Goal: Task Accomplishment & Management: Use online tool/utility

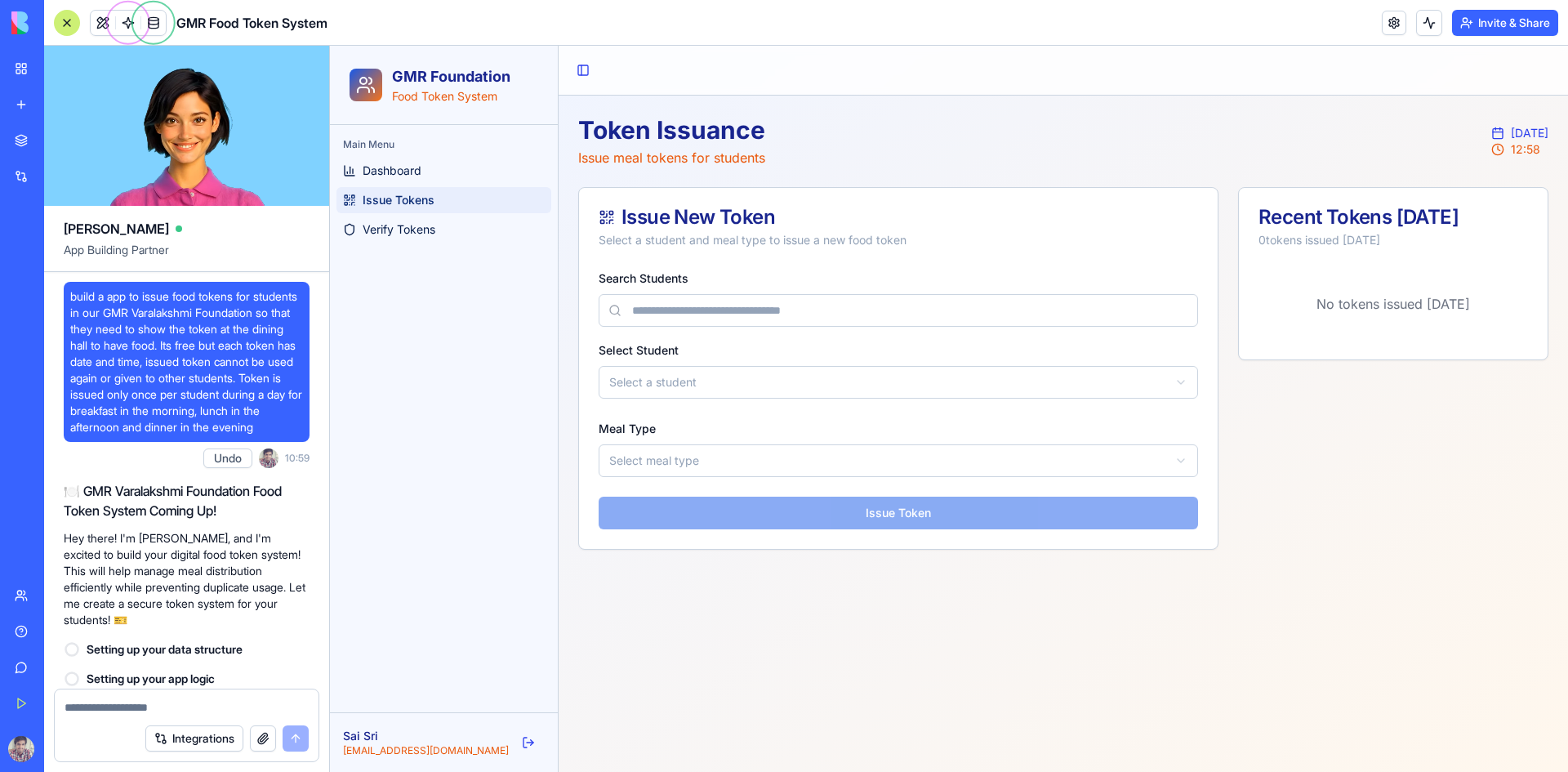
scroll to position [495, 0]
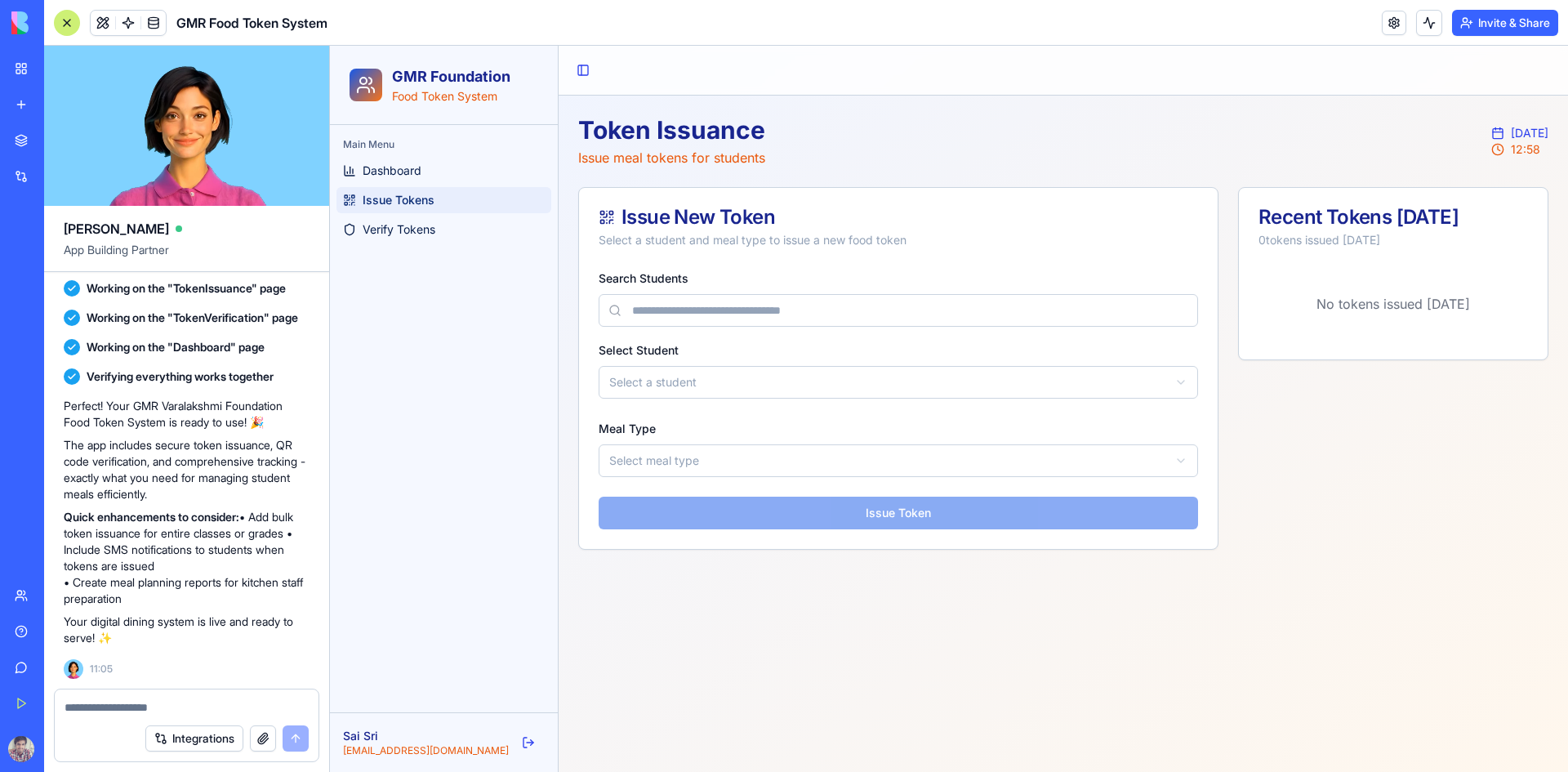
click at [660, 313] on input "Search Students" at bounding box center [898, 310] width 600 height 33
type input "***"
click at [656, 379] on html "GMR Foundation Food Token System Main Menu Dashboard Issue Tokens Verify Tokens…" at bounding box center [950, 409] width 1239 height 726
click at [667, 424] on div "No students found" at bounding box center [899, 419] width 600 height 33
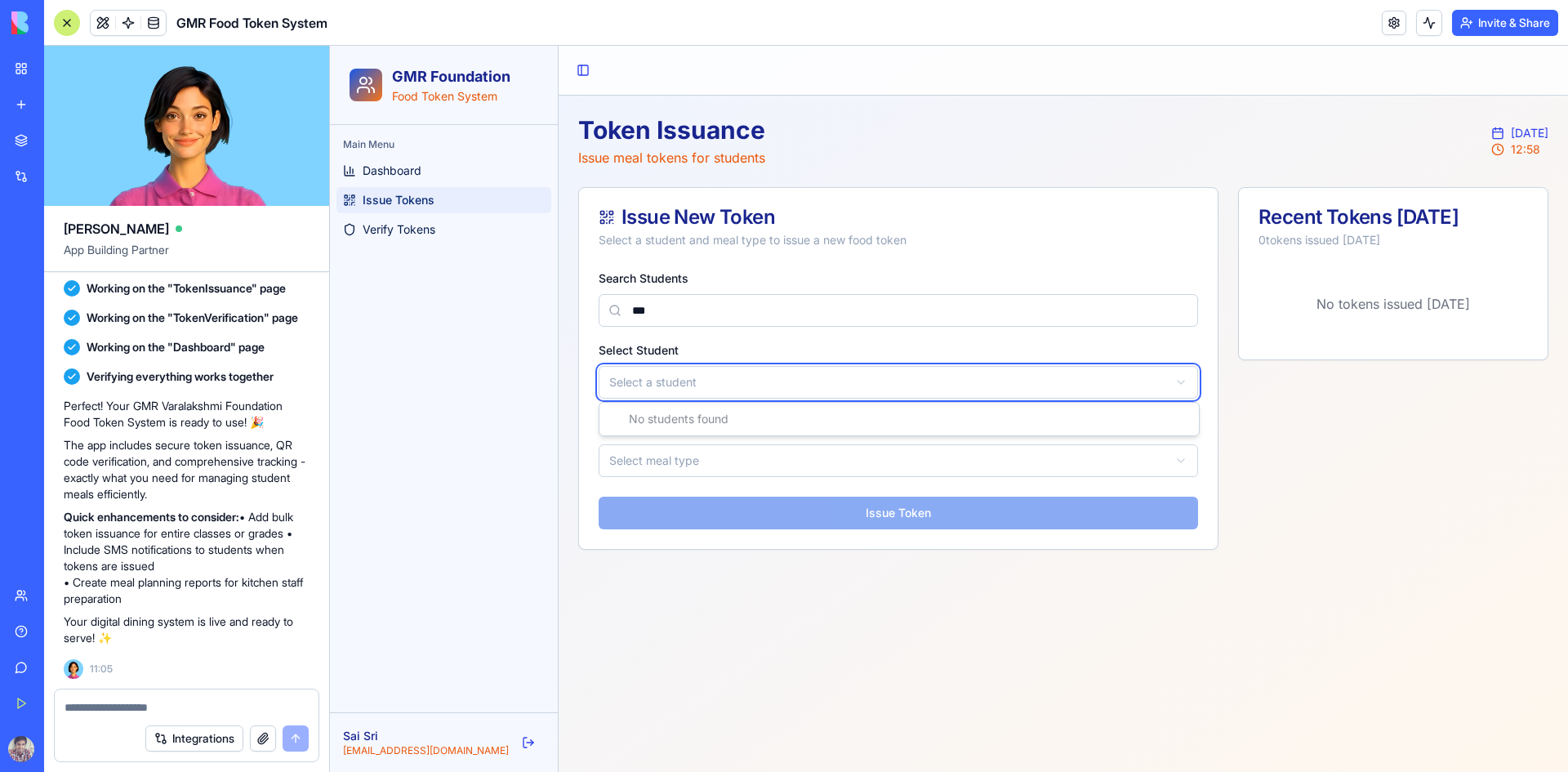
click at [700, 462] on html "GMR Foundation Food Token System Main Menu Dashboard Issue Tokens Verify Tokens…" at bounding box center [950, 409] width 1239 height 726
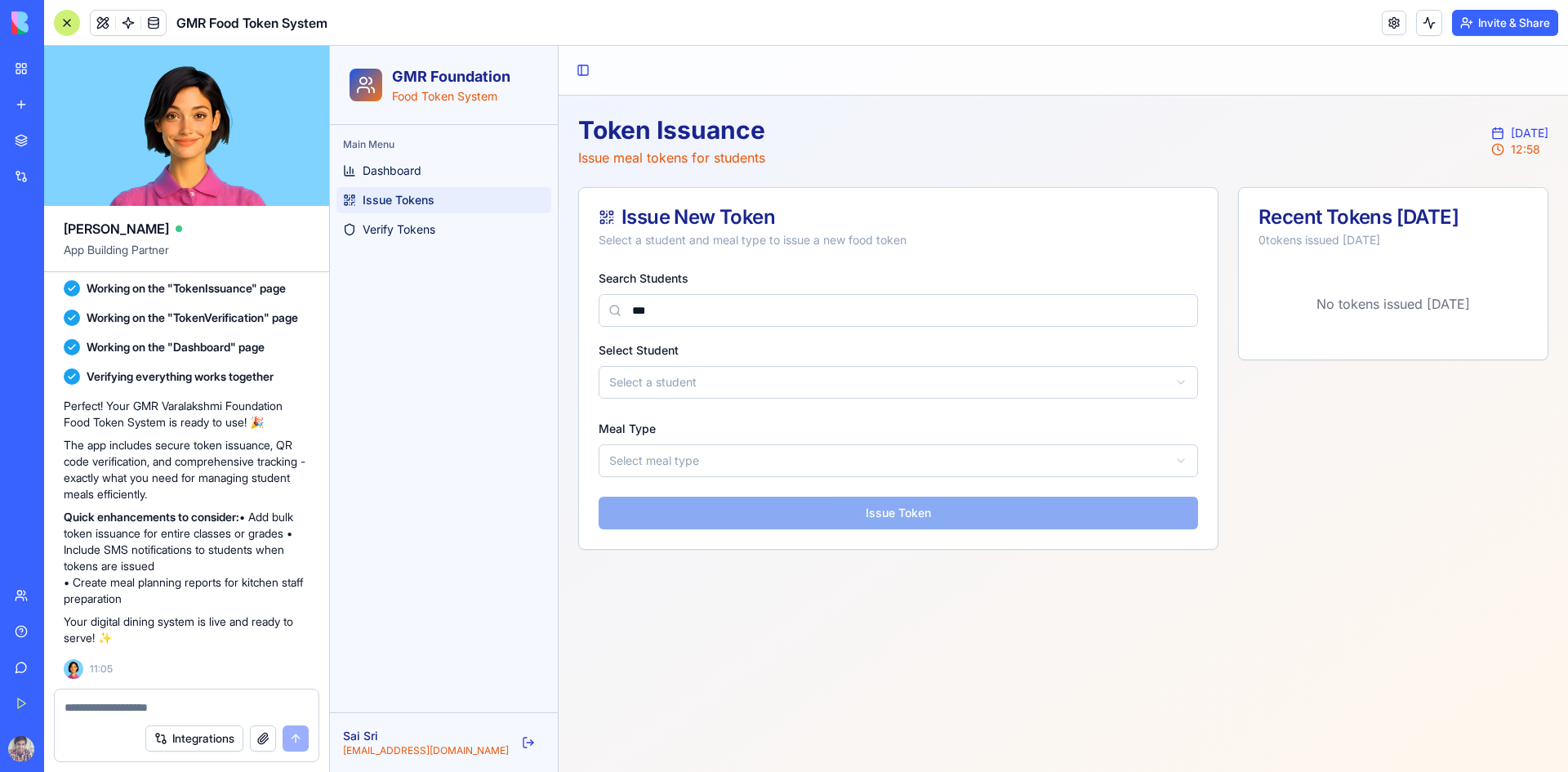
click at [698, 462] on html "GMR Foundation Food Token System Main Menu Dashboard Issue Tokens Verify Tokens…" at bounding box center [950, 409] width 1239 height 726
click at [785, 515] on div "Search Students *** Select Student Select a student Meal Type Lunch Issue Token" at bounding box center [899, 408] width 638 height 282
click at [436, 236] on span "Verify Tokens" at bounding box center [399, 230] width 73 height 16
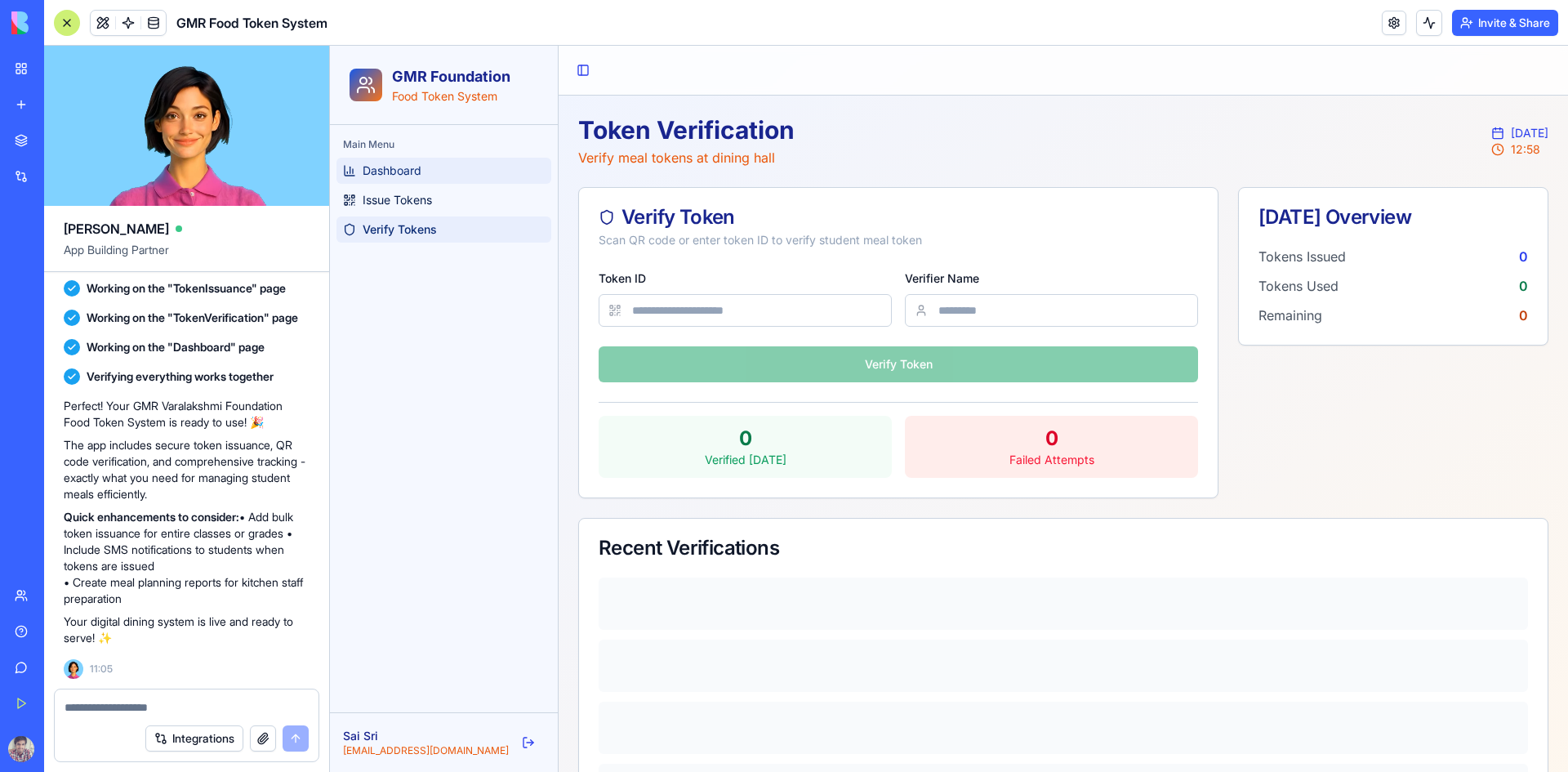
click at [427, 173] on link "Dashboard" at bounding box center [443, 171] width 215 height 26
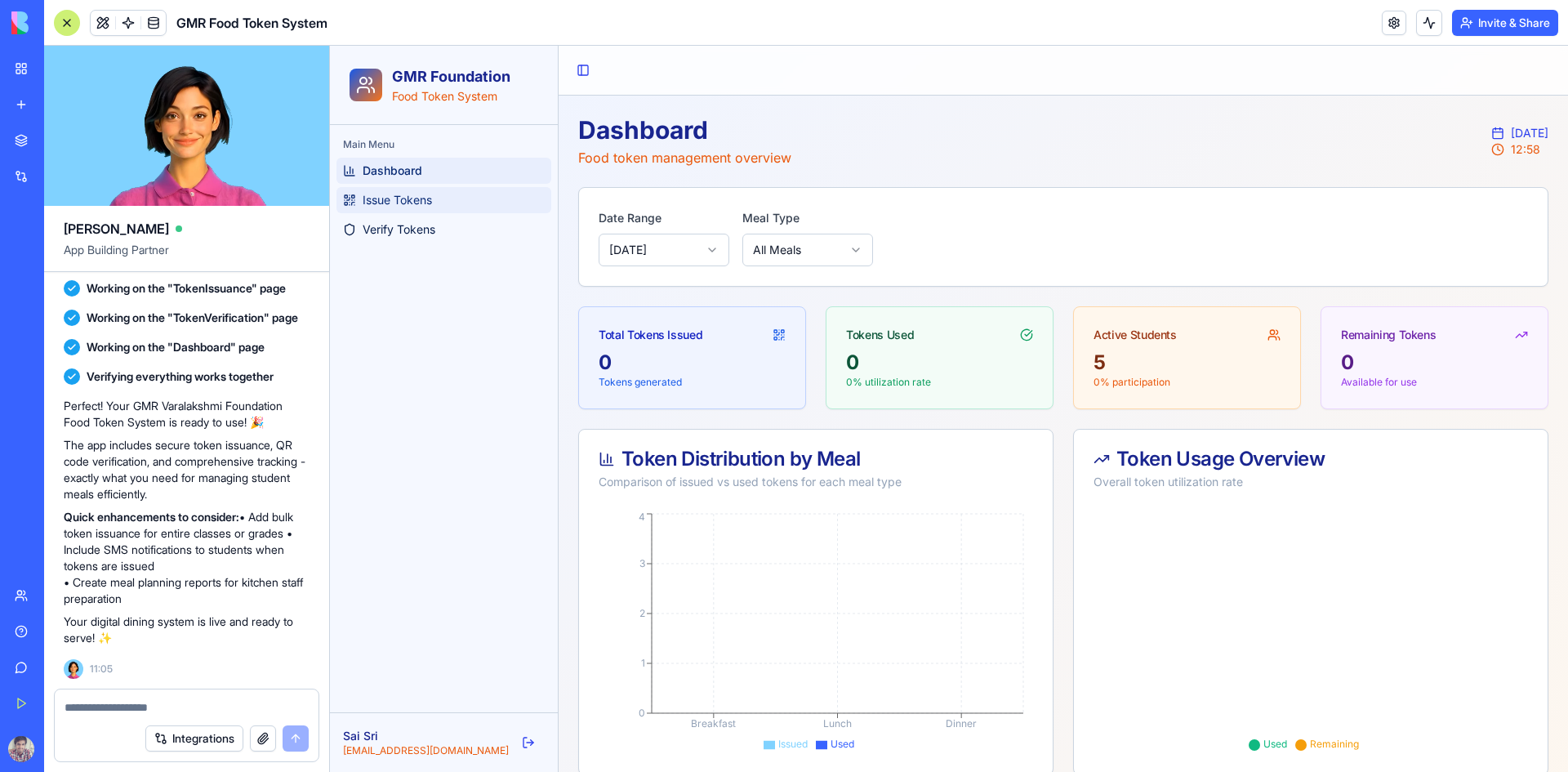
click at [403, 209] on link "Issue Tokens" at bounding box center [443, 200] width 215 height 26
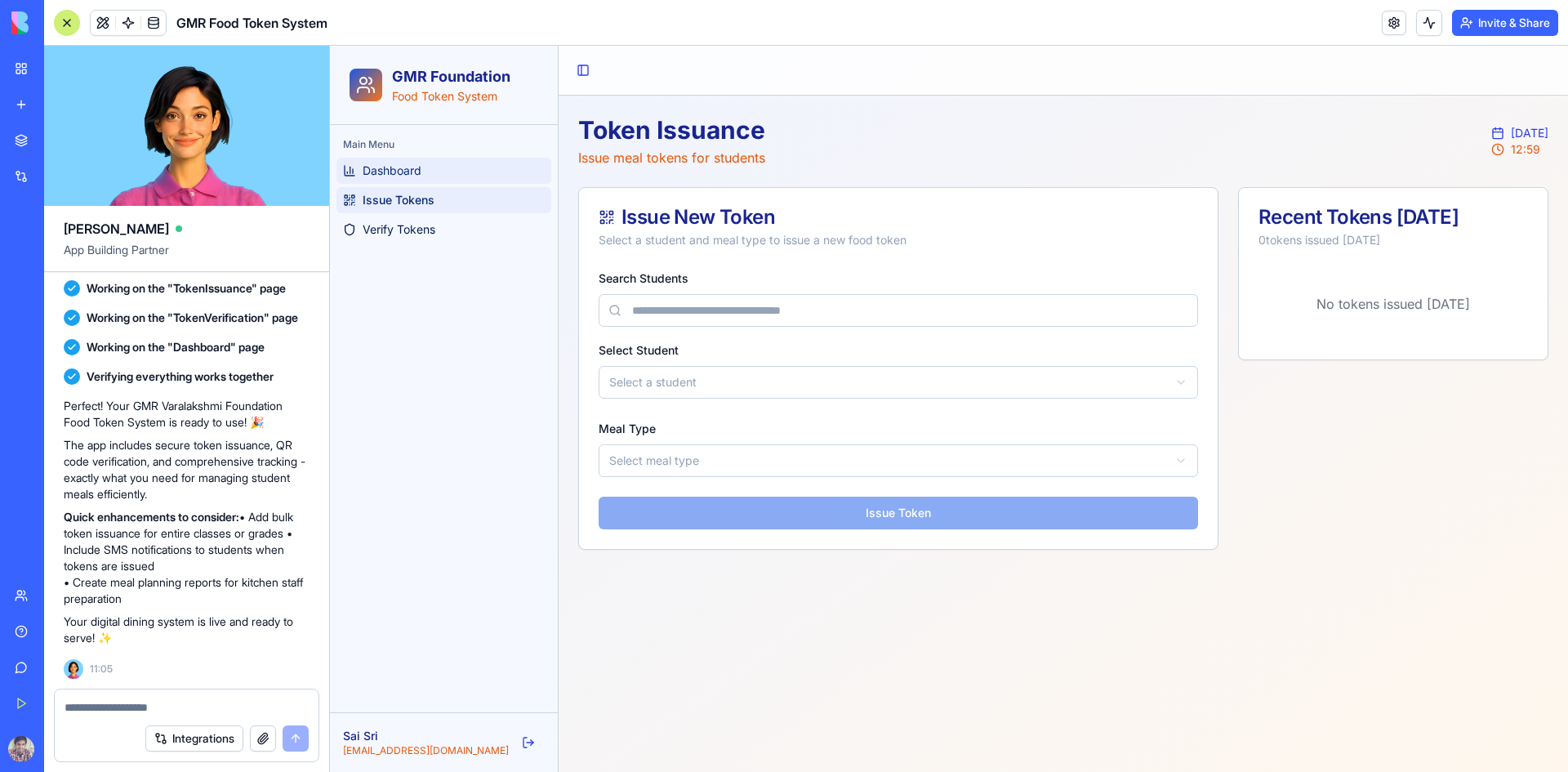
click at [377, 171] on span "Dashboard" at bounding box center [392, 170] width 59 height 16
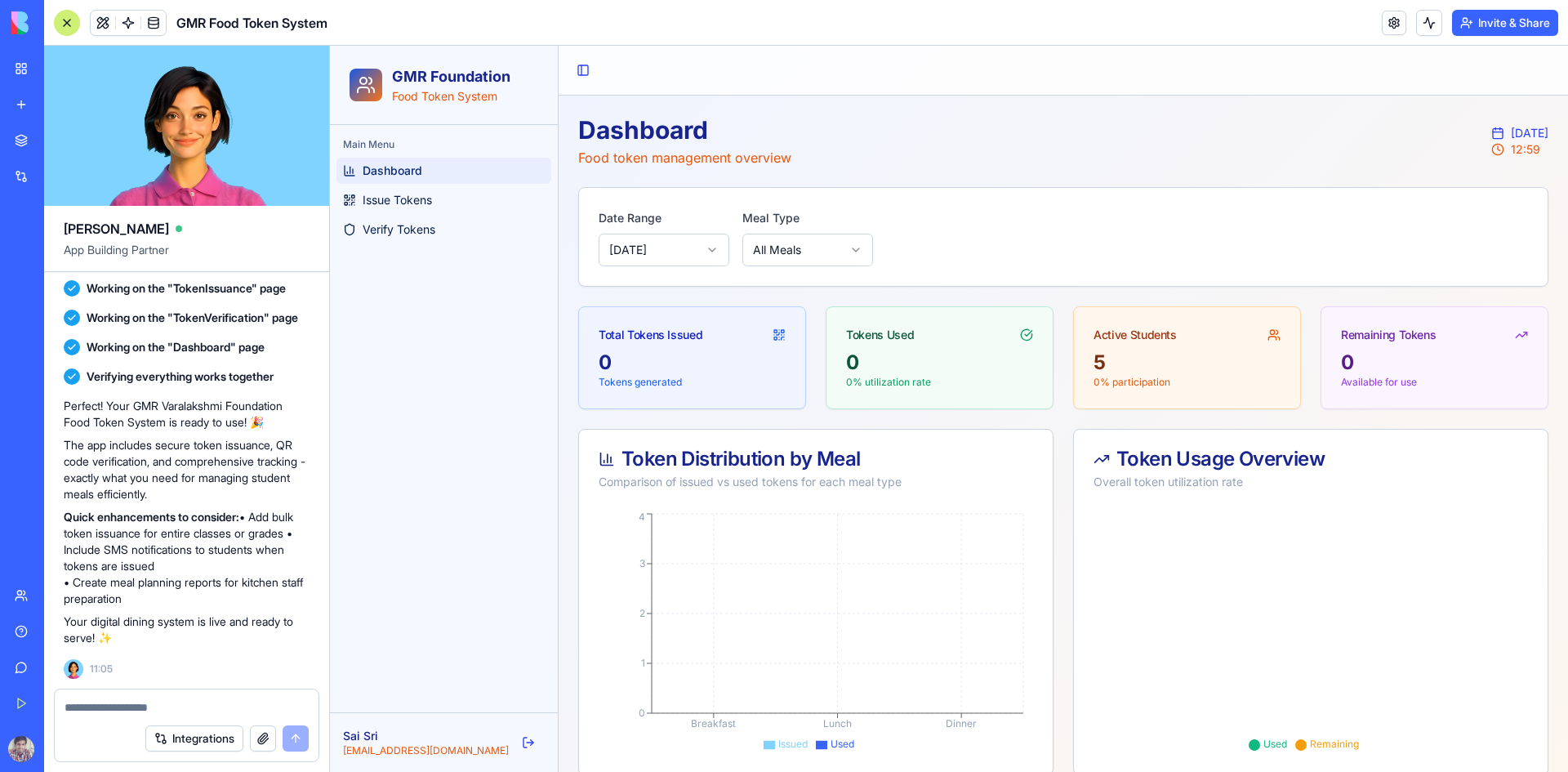
click at [570, 86] on div "Toggle Sidebar" at bounding box center [1063, 71] width 1009 height 50
click at [586, 69] on button "Toggle Sidebar" at bounding box center [583, 70] width 23 height 23
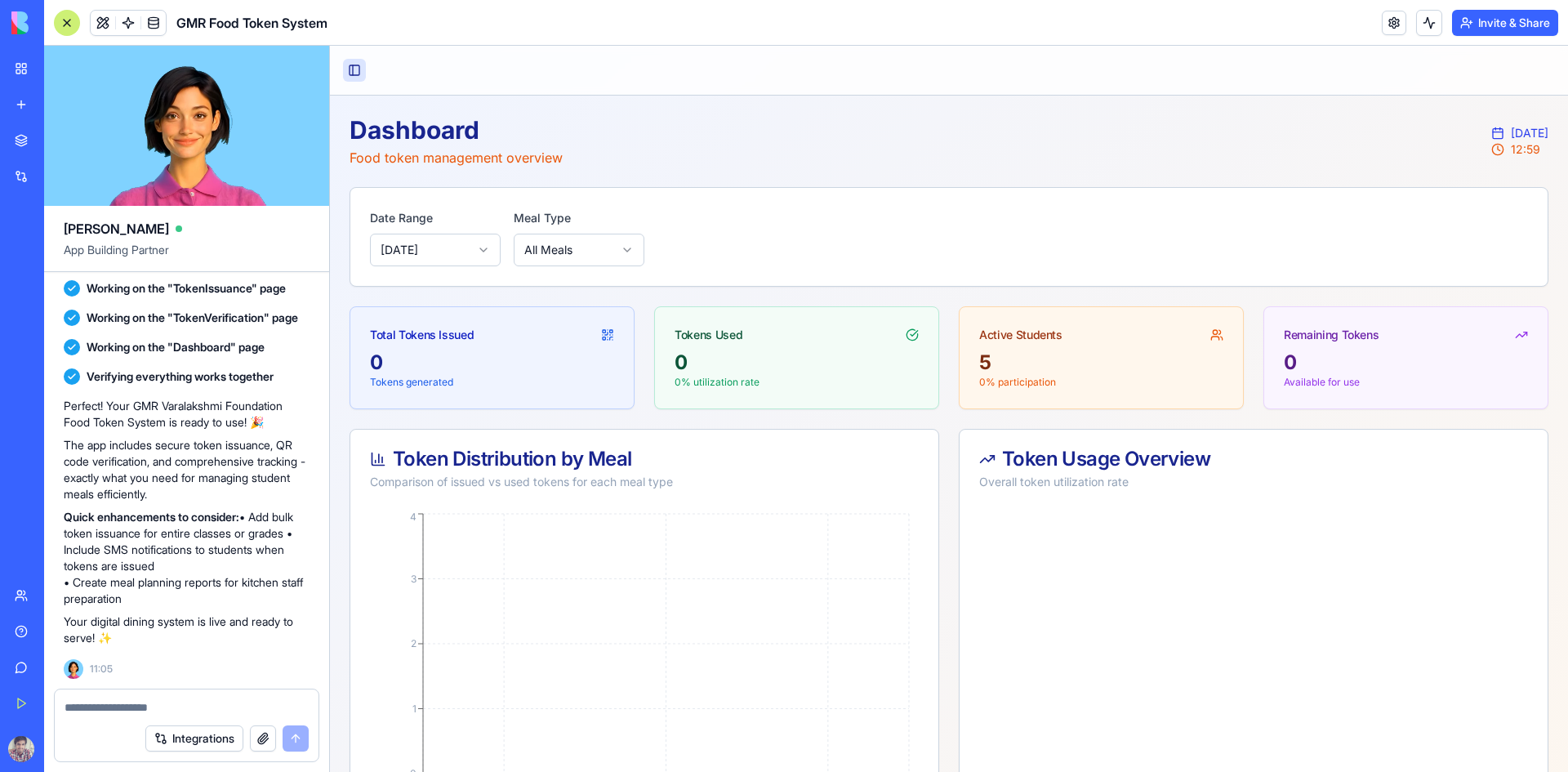
click at [359, 71] on button "Toggle Sidebar" at bounding box center [354, 70] width 23 height 23
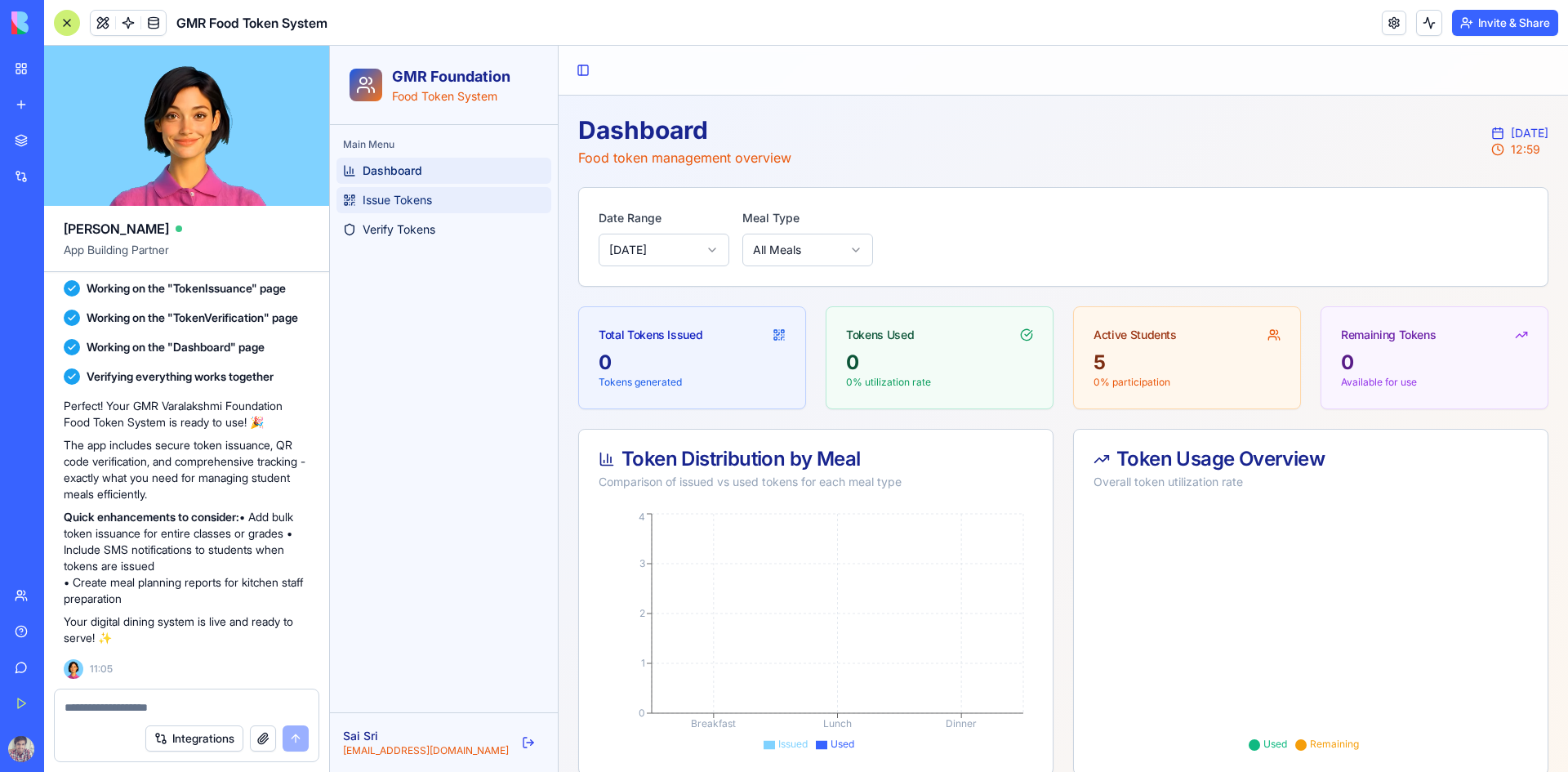
click at [411, 204] on span "Issue Tokens" at bounding box center [398, 200] width 70 height 16
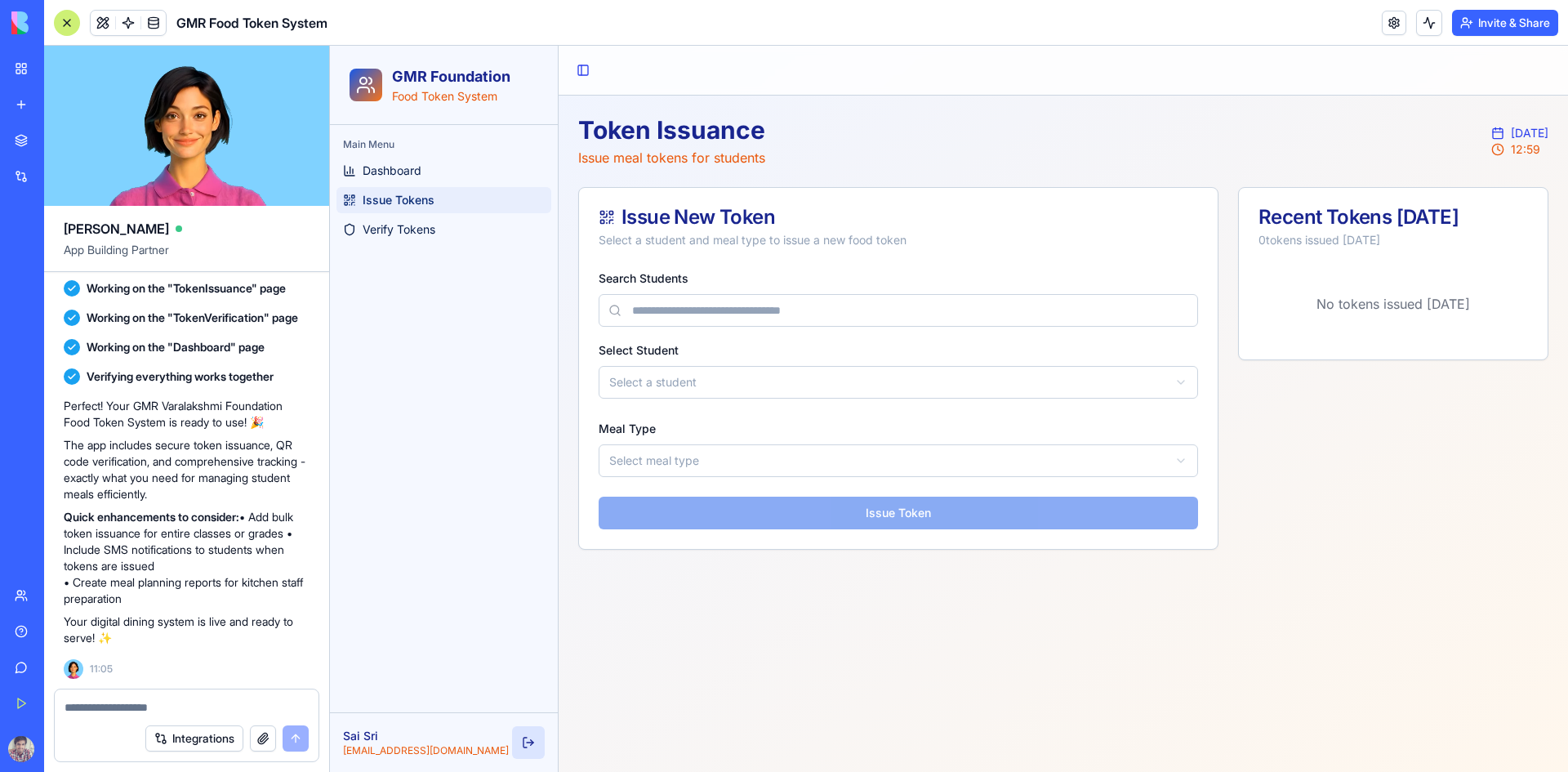
click at [521, 739] on button at bounding box center [528, 742] width 33 height 33
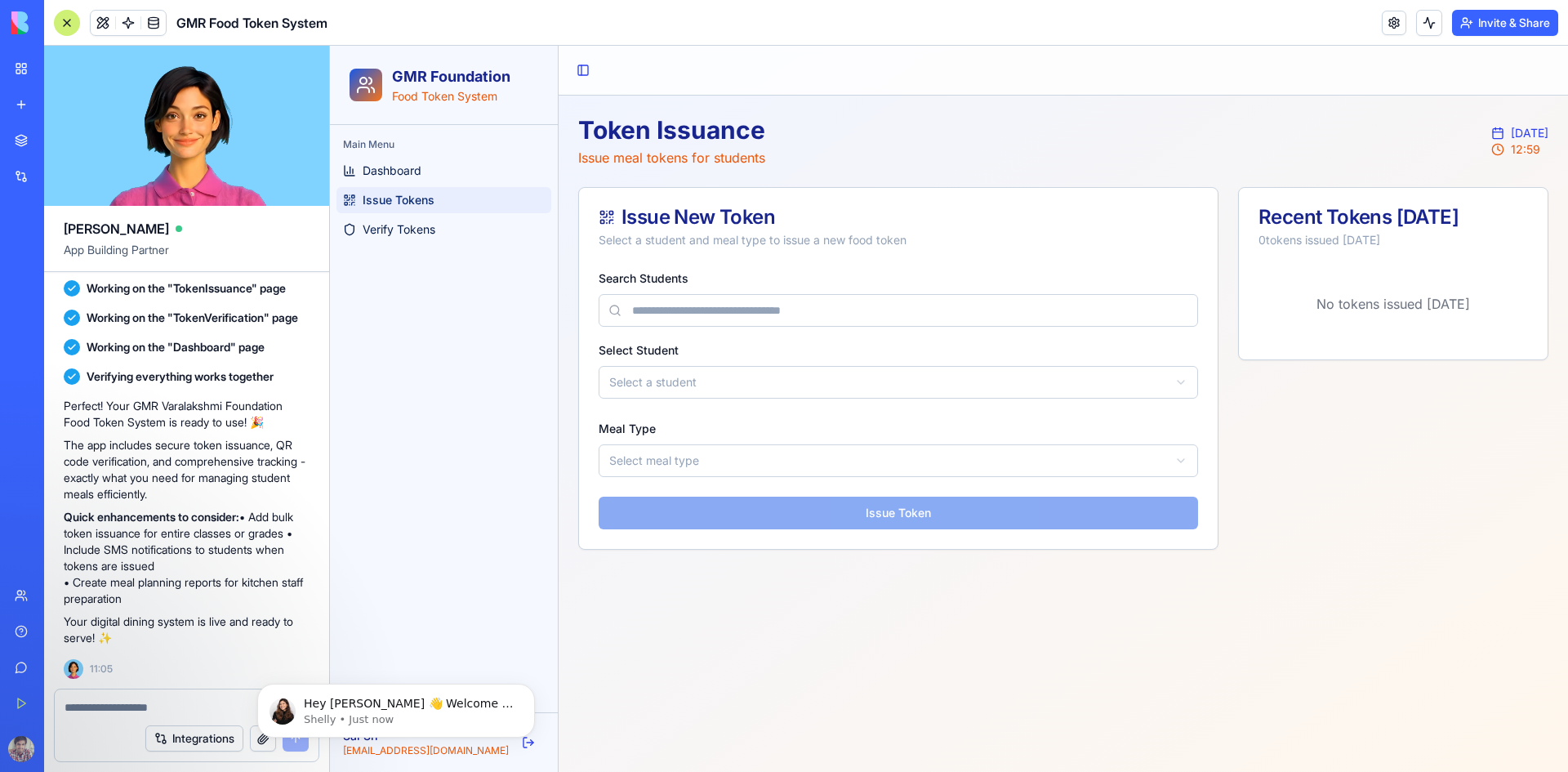
click at [14, 19] on img at bounding box center [63, 23] width 101 height 23
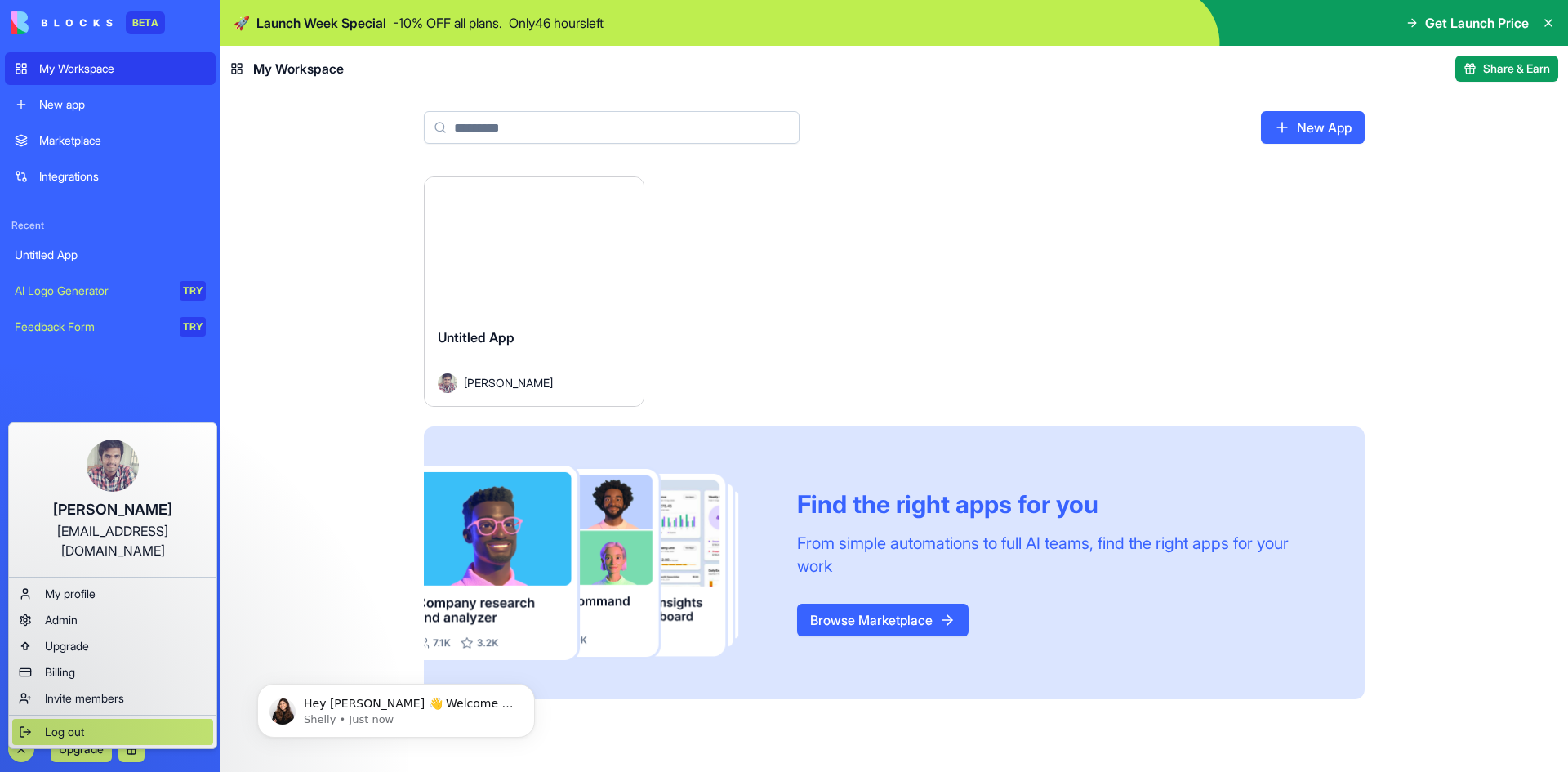
click at [44, 720] on div "Log out" at bounding box center [112, 732] width 201 height 26
